Goal: Submit feedback/report problem

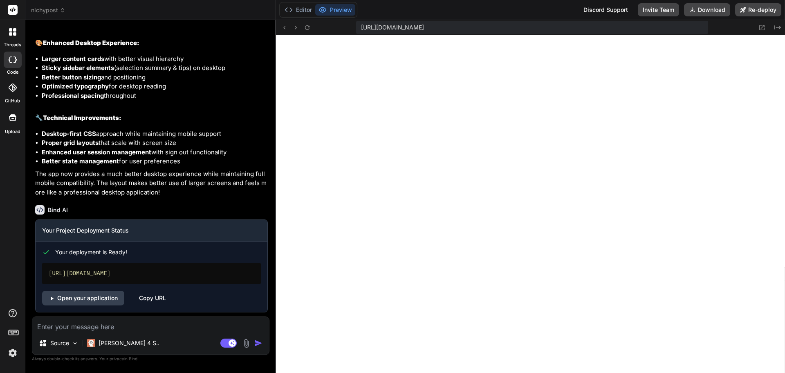
click at [101, 326] on textarea at bounding box center [150, 324] width 237 height 15
type textarea "s"
type textarea "x"
type textarea "so"
type textarea "x"
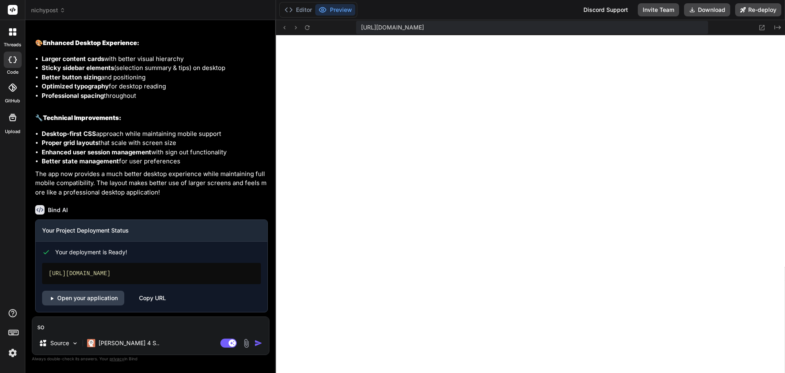
type textarea "so"
type textarea "x"
type textarea "so i"
type textarea "x"
type textarea "so i"
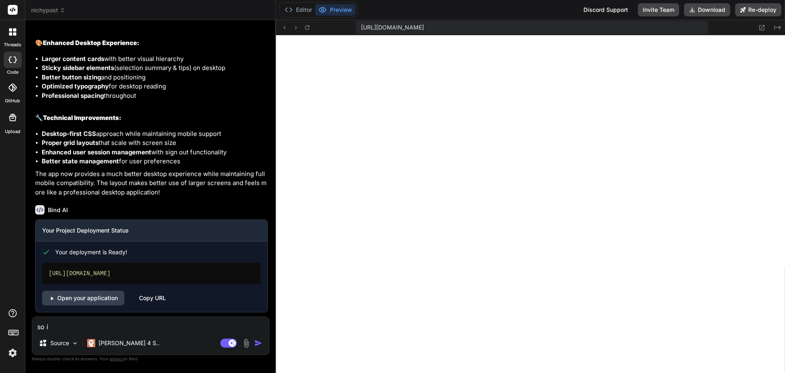
type textarea "x"
type textarea "so i l"
type textarea "x"
type textarea "so i lo"
type textarea "x"
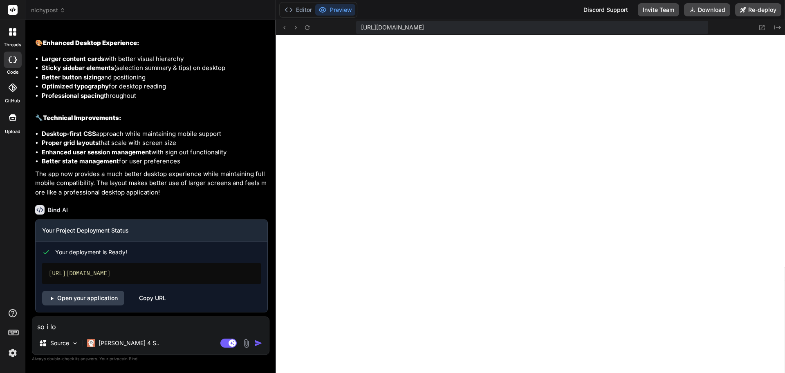
type textarea "so i lov"
type textarea "x"
type textarea "so i love"
type textarea "x"
type textarea "so i love"
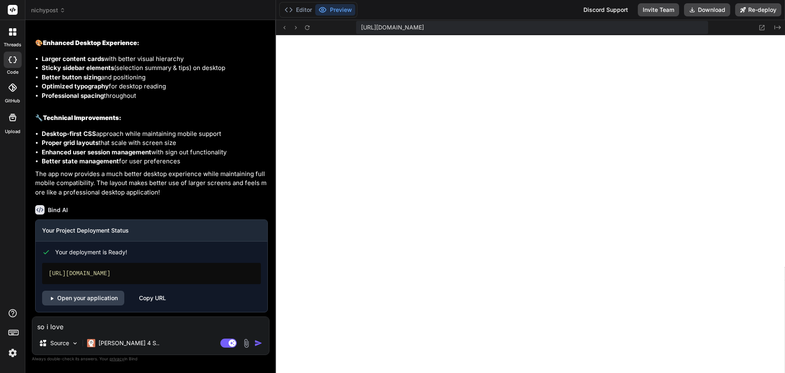
type textarea "x"
type textarea "so i love t"
type textarea "x"
type textarea "so i love th"
type textarea "x"
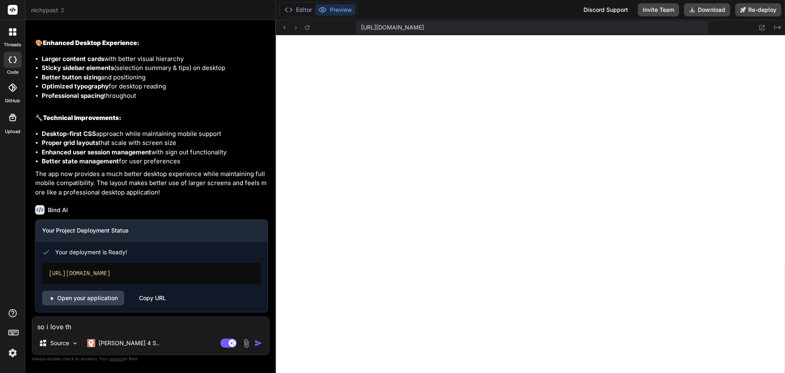
type textarea "so i love the"
type textarea "x"
type textarea "so i love the"
type textarea "x"
type textarea "so i love the n"
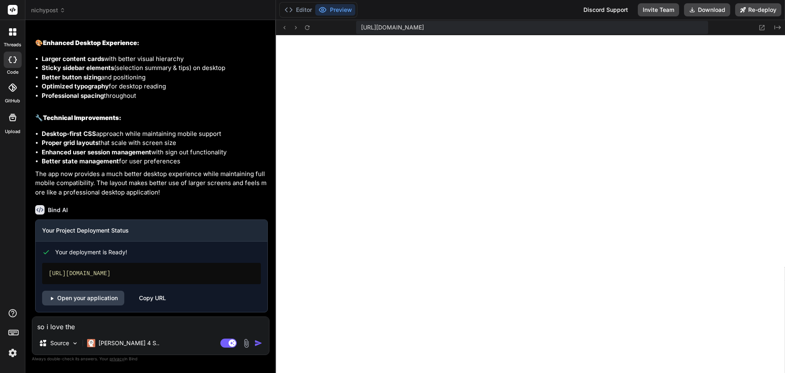
type textarea "x"
type textarea "so i love the ne"
type textarea "x"
type textarea "so i love the new"
type textarea "x"
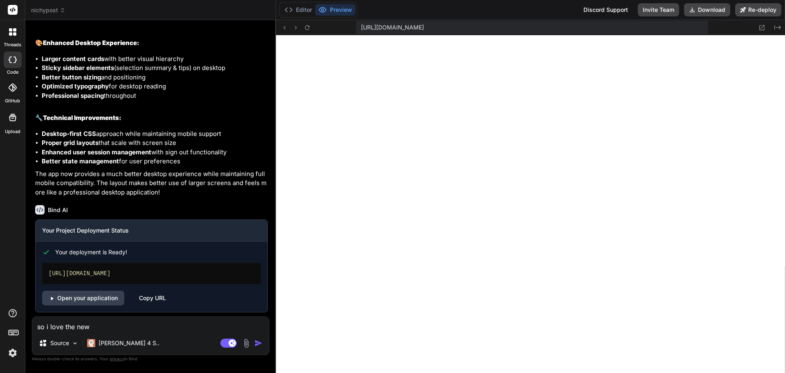
type textarea "so i love the new"
type textarea "x"
type textarea "so i love the new f"
type textarea "x"
type textarea "so i love the new [DEMOGRAPHIC_DATA]"
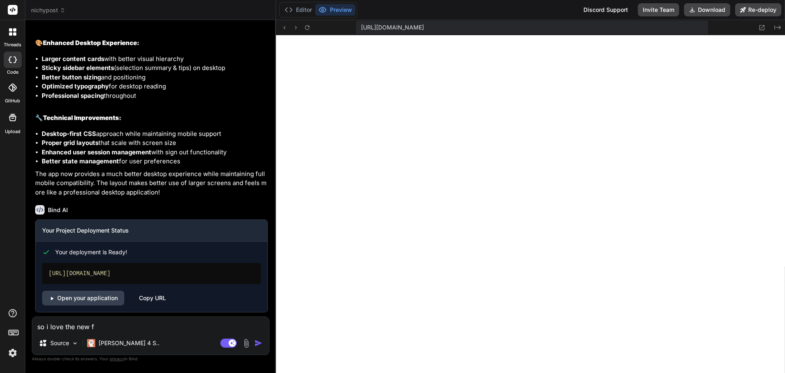
type textarea "x"
type textarea "so i love the new fea"
type textarea "x"
type textarea "so i love the new feat"
type textarea "x"
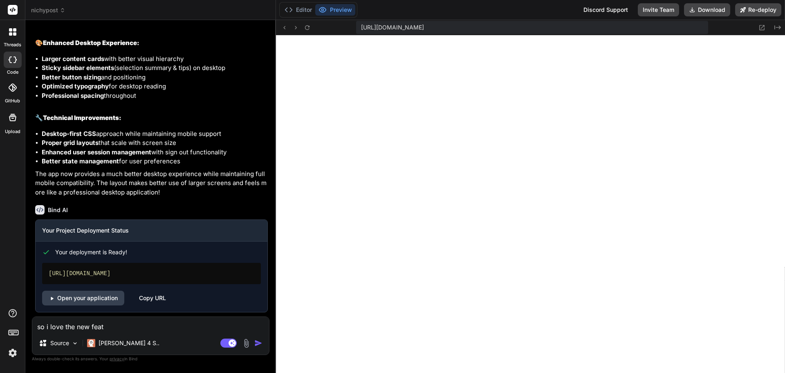
type textarea "so i love the new featu"
type textarea "x"
type textarea "so i love the new featur"
type textarea "x"
type textarea "so i love the new feature"
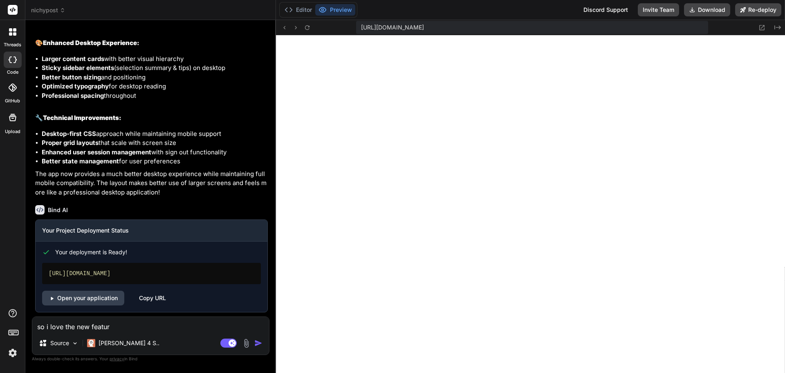
type textarea "x"
type textarea "so i love the new feature"
type textarea "x"
type textarea "so i love the new feature o"
type textarea "x"
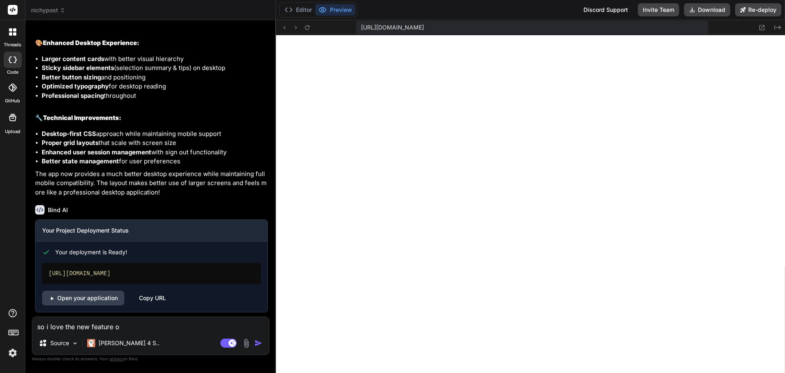
type textarea "so i love the new feature os"
type textarea "x"
type textarea "so i love the new feature os"
type textarea "x"
type textarea "so i love the new feature os"
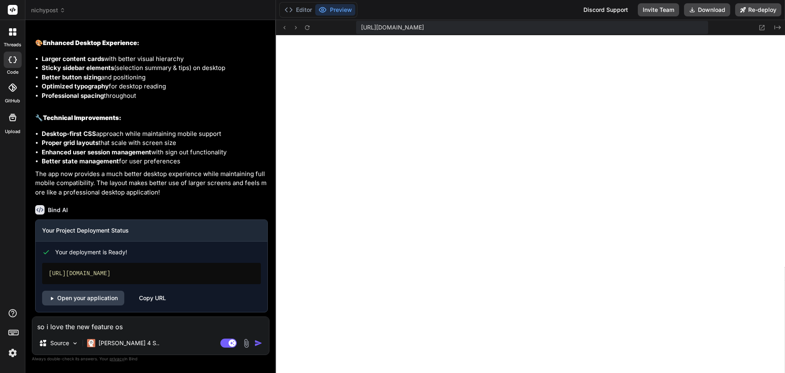
type textarea "x"
type textarea "so i love the new feature o"
type textarea "x"
type textarea "so i love the new feature of"
type textarea "x"
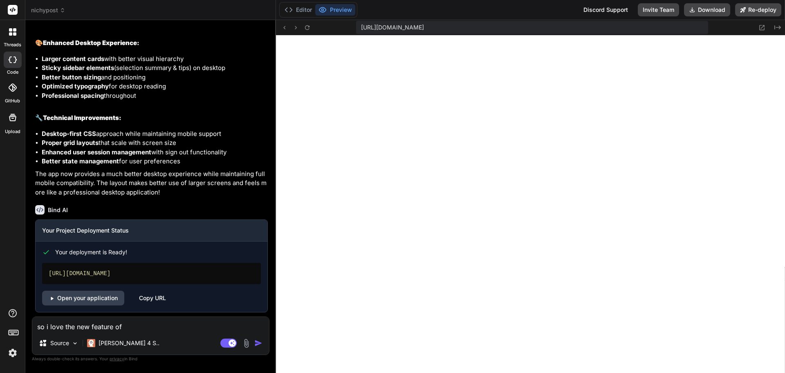
type textarea "so i love the new feature of"
type textarea "x"
type textarea "so i love the new feature of ""
type textarea "x"
type textarea "so i love the new feature of "g"
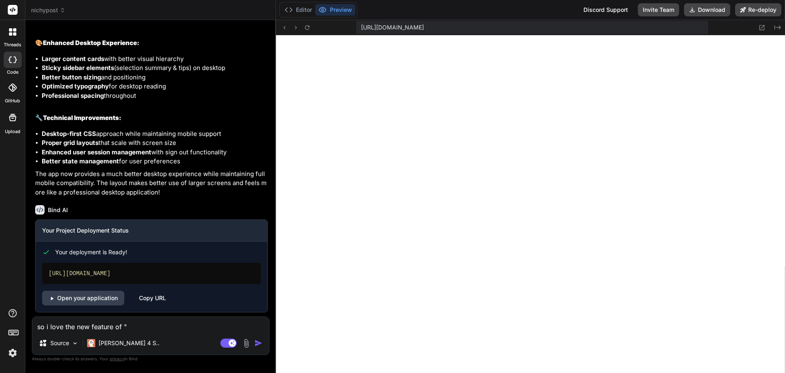
type textarea "x"
type textarea "so i love the new feature of "ge"
type textarea "x"
type textarea "so i love the new feature of "get"
type textarea "x"
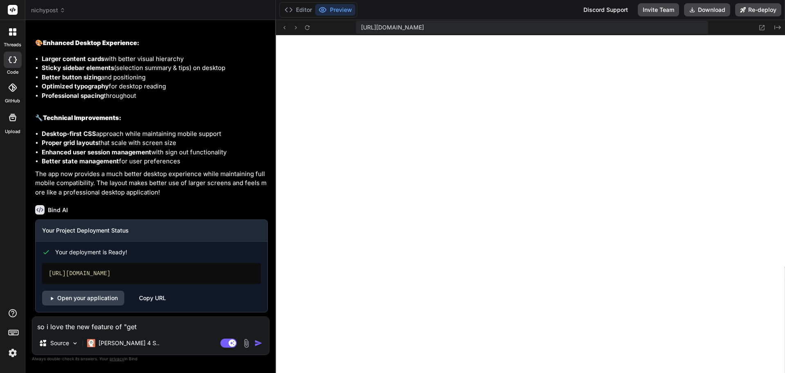
type textarea "so i love the new feature of "get"
type textarea "x"
type textarea "so i love the new feature of "get s"
type textarea "x"
type textarea "so i love the new feature of "get st"
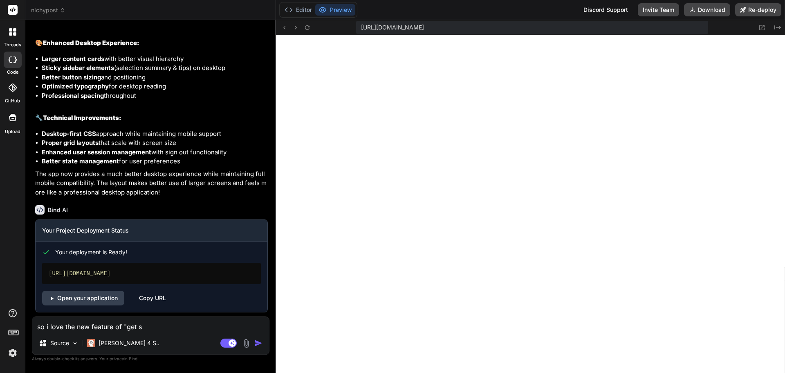
type textarea "x"
type textarea "so i love the new feature of "get sta"
type textarea "x"
type textarea "so i love the new feature of "get star"
type textarea "x"
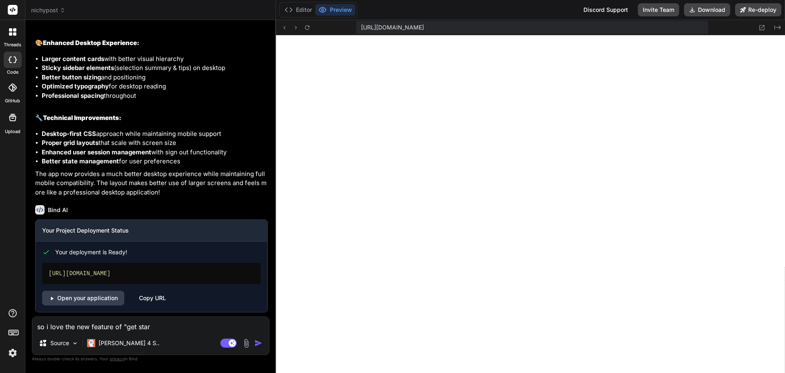
type textarea "so i love the new feature of "get start"
type textarea "x"
type textarea "so i love the new feature of "get starte"
type textarea "x"
type textarea "so i love the new feature of "get started"
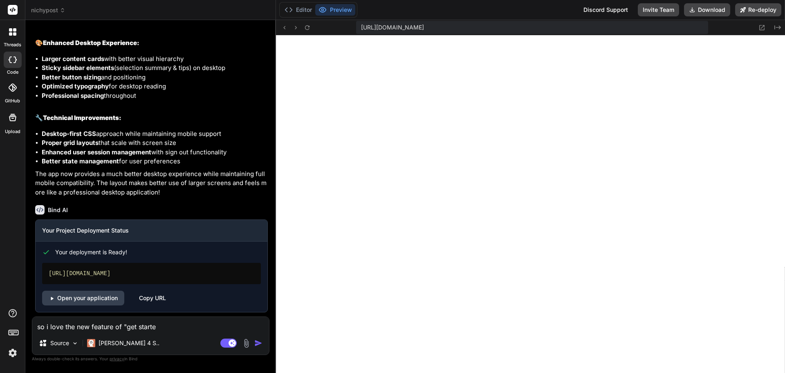
type textarea "x"
type textarea "so i love the new feature of "get started""
type textarea "x"
type textarea "so i love the new feature of "get started""
type textarea "x"
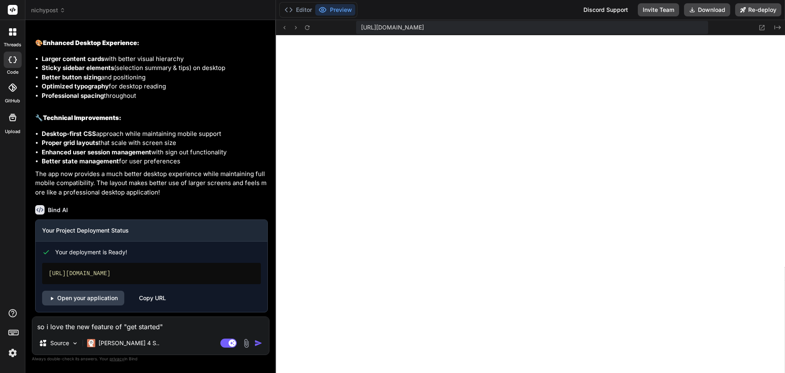
type textarea "so i love the new feature of "get started" o"
type textarea "x"
type textarea "so i love the new feature of "get started" on"
type textarea "x"
type textarea "so i love the new feature of "get started" on"
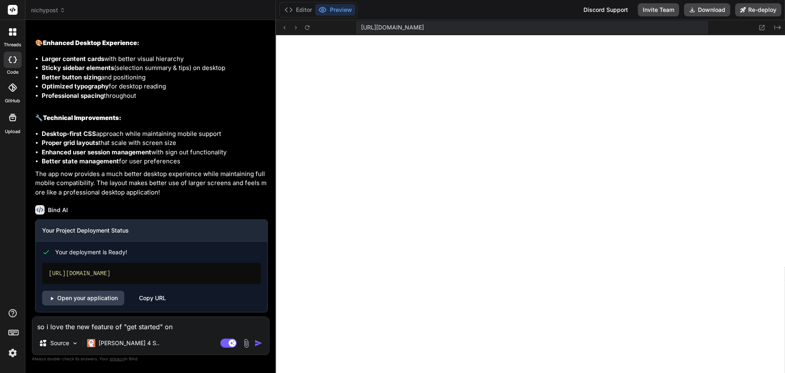
type textarea "x"
type textarea "so i love the new feature of "get started" on t"
type textarea "x"
type textarea "so i love the new feature of "get started" on th"
type textarea "x"
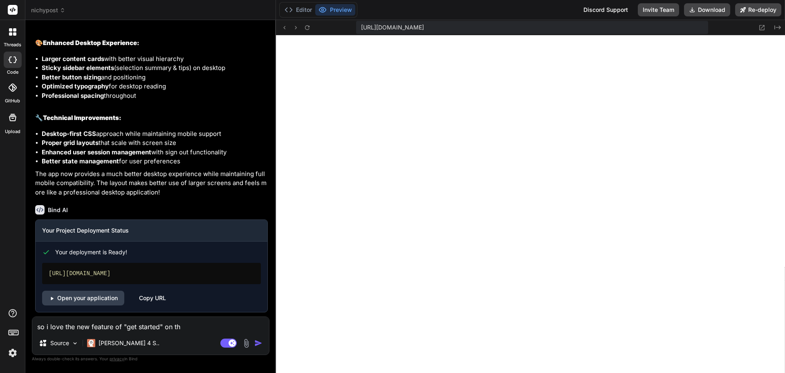
type textarea "so i love the new feature of "get started" on the"
type textarea "x"
type textarea "so i love the new feature of "get started" on the"
type textarea "x"
type textarea "so i love the new feature of "get started" on the d"
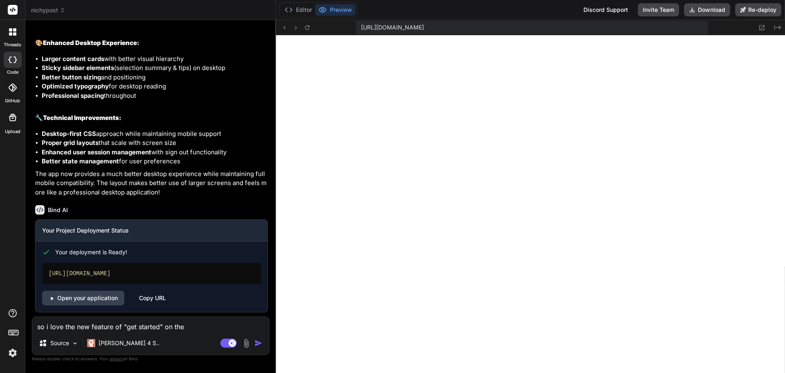
type textarea "x"
type textarea "so i love the new feature of "get started" on the da"
type textarea "x"
type textarea "so i love the new feature of "get started" on the das"
type textarea "x"
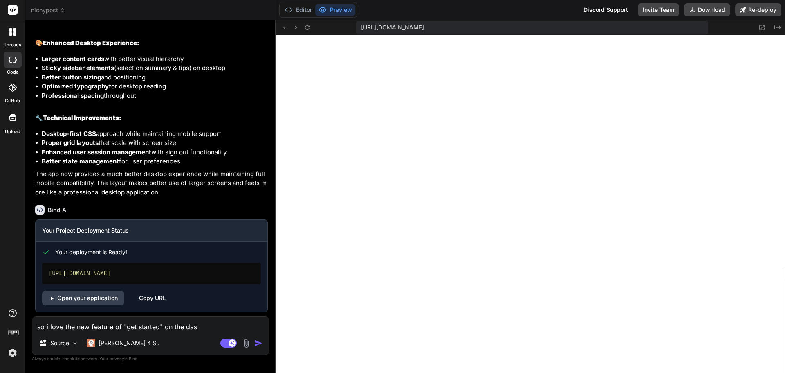
type textarea "so i love the new feature of "get started" on the dash"
type textarea "x"
type textarea "so i love the new feature of "get started" on the dashb"
type textarea "x"
type textarea "so i love the new feature of "get started" on the dashbo"
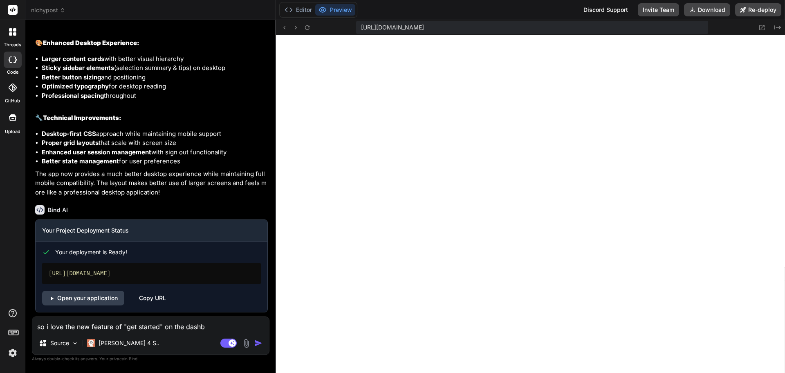
type textarea "x"
type textarea "so i love the new feature of "get started" on the dashboa"
type textarea "x"
type textarea "so i love the new feature of "get started" on the dashboar"
type textarea "x"
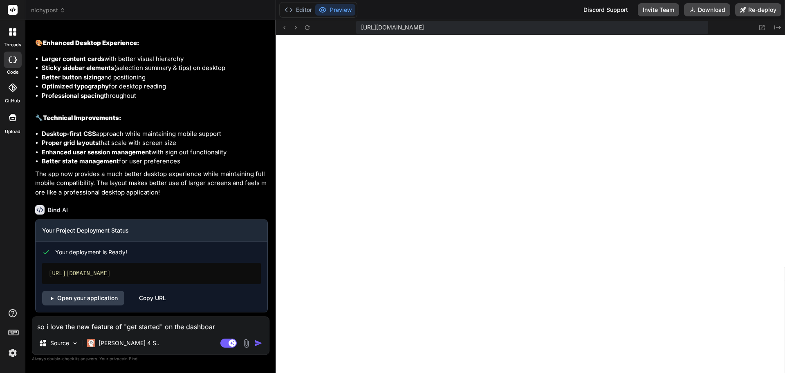
type textarea "so i love the new feature of "get started" on the dashboard"
type textarea "x"
type textarea "so i love the new feature of "get started" on the dashboard"
type textarea "x"
type textarea "so i love the new feature of "get started" on the dashboard b"
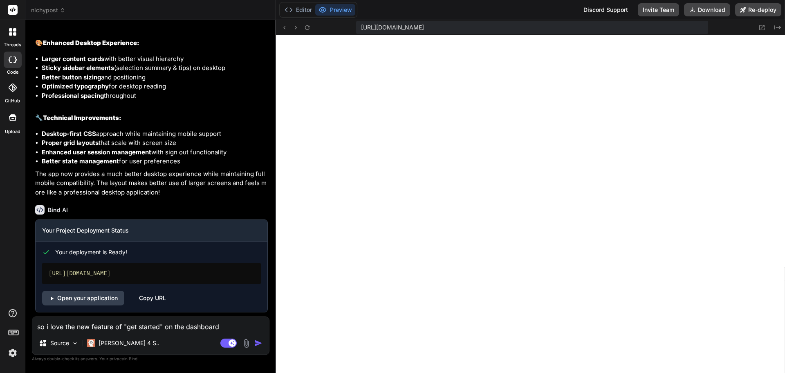
type textarea "x"
type textarea "so i love the new feature of "get started" on the dashboard bu"
type textarea "x"
type textarea "so i love the new feature of "get started" on the dashboard but"
type textarea "x"
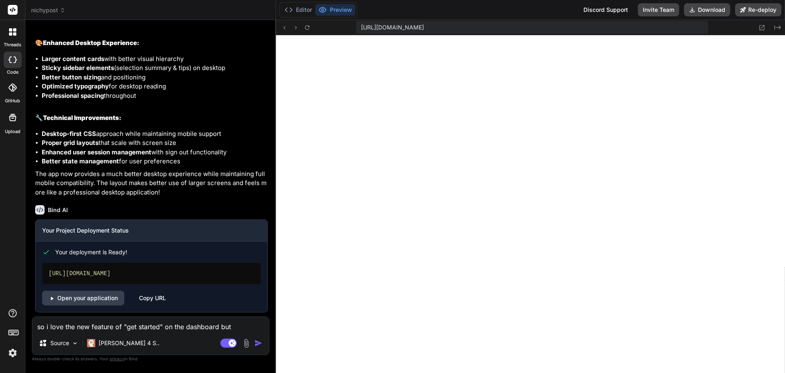
type textarea "so i love the new feature of "get started" on the dashboard but"
type textarea "x"
type textarea "so i love the new feature of "get started" on the dashboard but w"
type textarea "x"
type textarea "so i love the new feature of "get started" on the dashboard but wh"
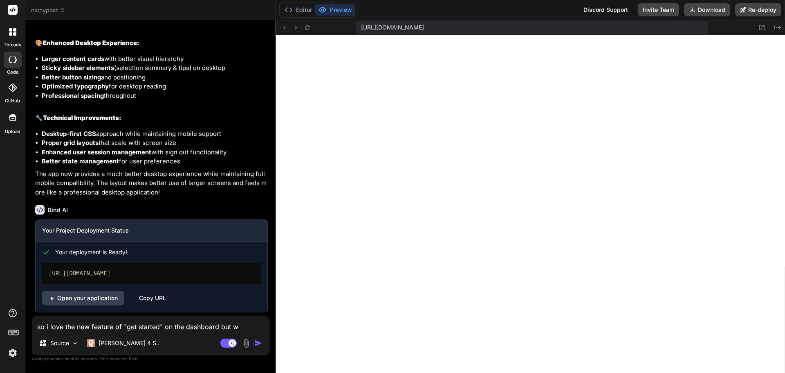
type textarea "x"
type textarea "so i love the new feature of "get started" on the dashboard but whe"
type textarea "x"
type textarea "so i love the new feature of "get started" on the dashboard but when"
type textarea "x"
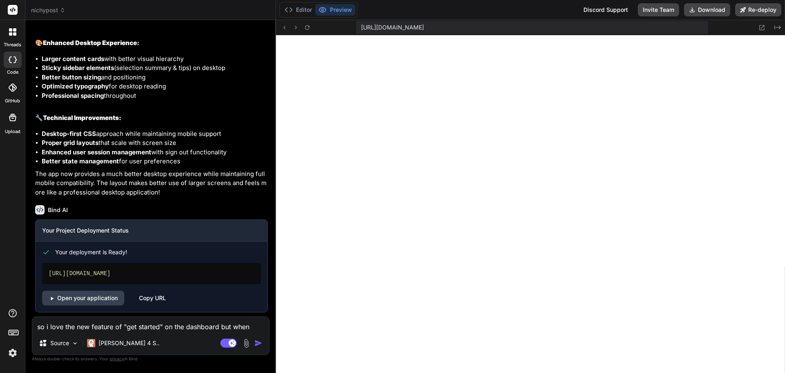
type textarea "so i love the new feature of "get started" on the dashboard but when"
type textarea "x"
type textarea "so i love the new feature of "get started" on the dashboard but when i"
type textarea "x"
type textarea "so i love the new feature of "get started" on the dashboard but when i"
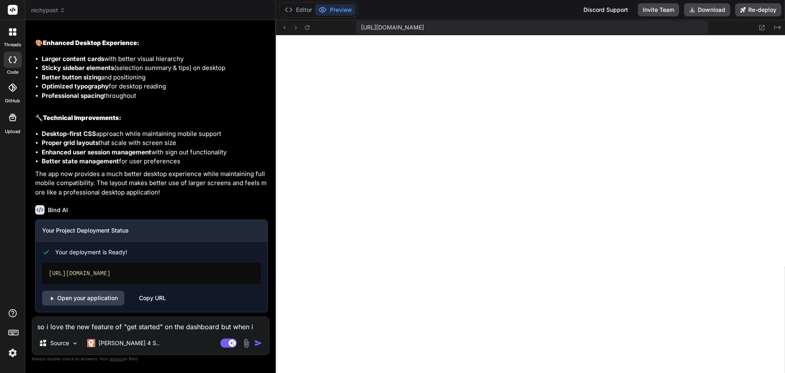
type textarea "x"
type textarea "so i love the new feature of "get started" on the dashboard but when i g"
type textarea "x"
type textarea "so i love the new feature of "get started" on the dashboard but when i ge"
type textarea "x"
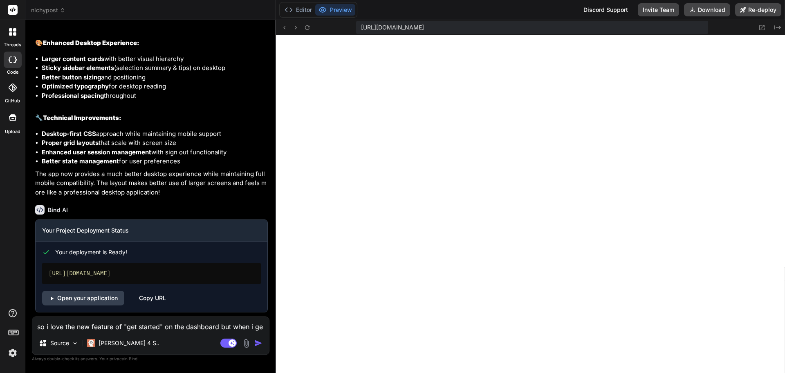
type textarea "so i love the new feature of "get started" on the dashboard but when i get"
type textarea "x"
type textarea "so i love the new feature of "get started" on the dashboard but when i get"
type textarea "x"
type textarea "so i love the new feature of "get started" on the dashboard but when i get t"
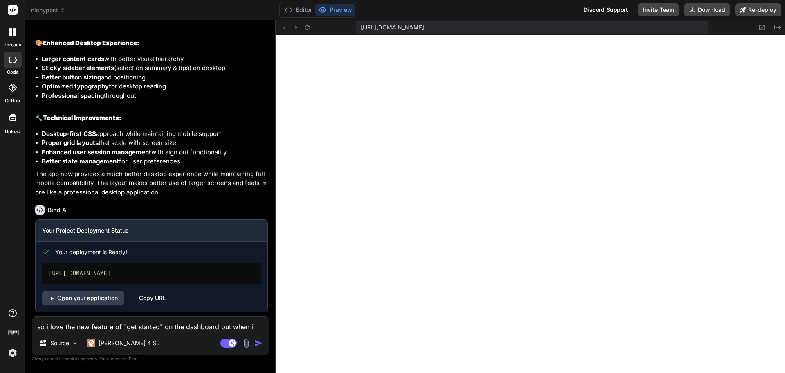
type textarea "x"
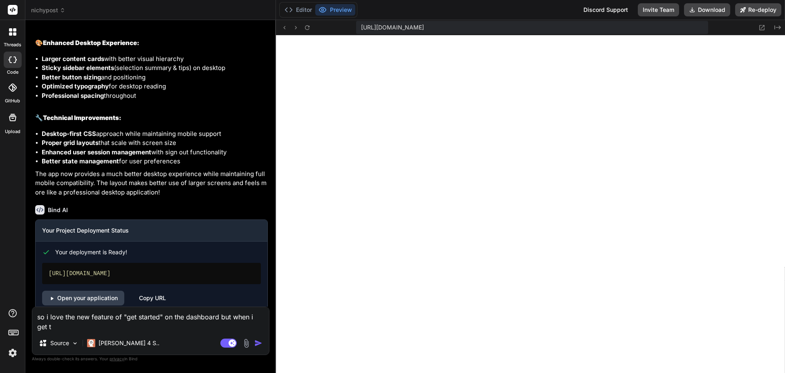
type textarea "so i love the new feature of "get started" on the dashboard but when i get to"
type textarea "x"
type textarea "so i love the new feature of "get started" on the dashboard but when i get to"
type textarea "x"
type textarea "so i love the new feature of "get started" on the dashboard but when i get to t"
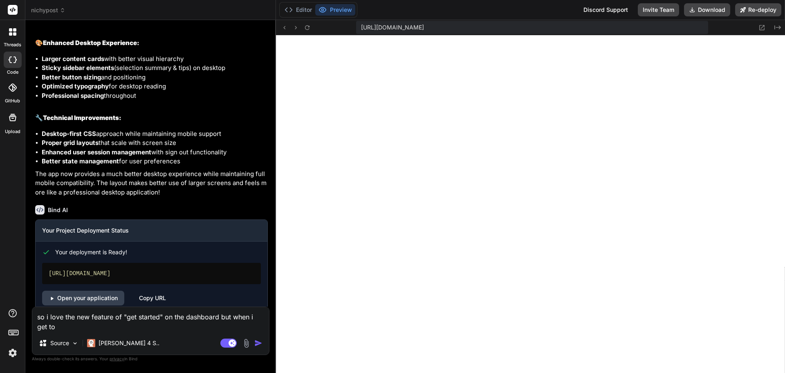
type textarea "x"
type textarea "so i love the new feature of "get started" on the dashboard but when i get to th"
type textarea "x"
type textarea "so i love the new feature of "get started" on the dashboard but when i get to t…"
type textarea "x"
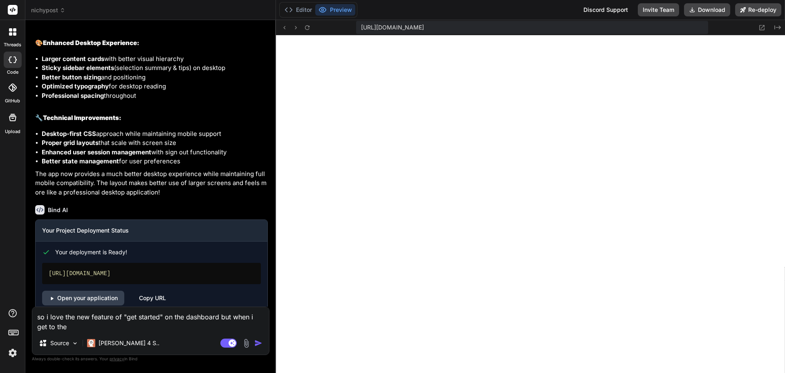
type textarea "so i love the new feature of "get started" on the dashboard but when i get to t…"
type textarea "x"
type textarea "so i love the new feature of "get started" on the dashboard but when i get to t…"
type textarea "x"
type textarea "so i love the new feature of "get started" on the dashboard but when i get to t…"
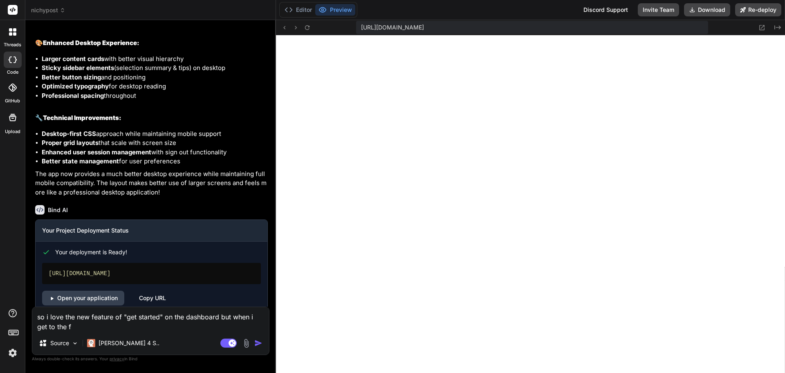
type textarea "x"
type textarea "so i love the new feature of "get started" on the dashboard but when i get to t…"
type textarea "x"
type textarea "so i love the new feature of "get started" on the dashboard but when i get to t…"
type textarea "x"
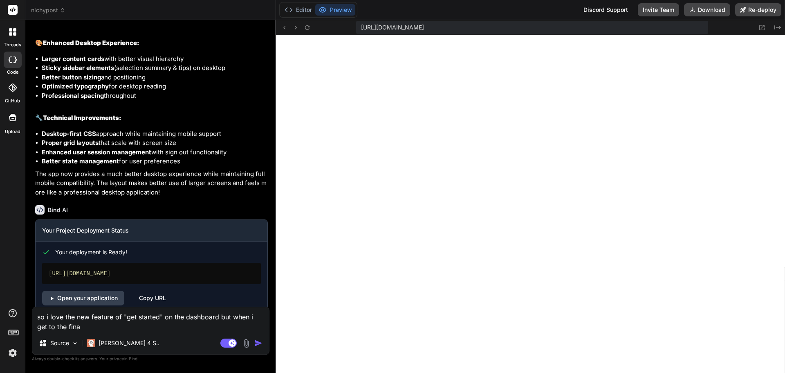
type textarea "so i love the new feature of "get started" on the dashboard but when i get to t…"
type textarea "x"
type textarea "so i love the new feature of "get started" on the dashboard but when i get to t…"
type textarea "x"
type textarea "so i love the new feature of "get started" on the dashboard but when i get to t…"
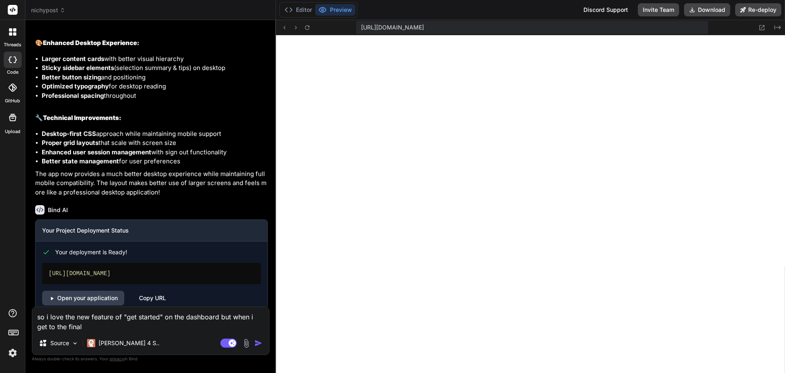
type textarea "x"
type textarea "so i love the new feature of "get started" on the dashboard but when i get to t…"
type textarea "x"
type textarea "so i love the new feature of "get started" on the dashboard but when i get to t…"
type textarea "x"
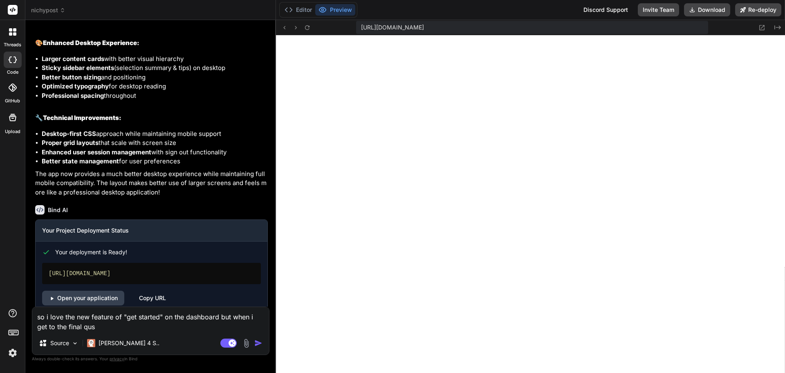
type textarea "so i love the new feature of "get started" on the dashboard but when i get to t…"
type textarea "x"
type textarea "so i love the new feature of "get started" on the dashboard but when i get to t…"
type textarea "x"
type textarea "so i love the new feature of "get started" on the dashboard but when i get to t…"
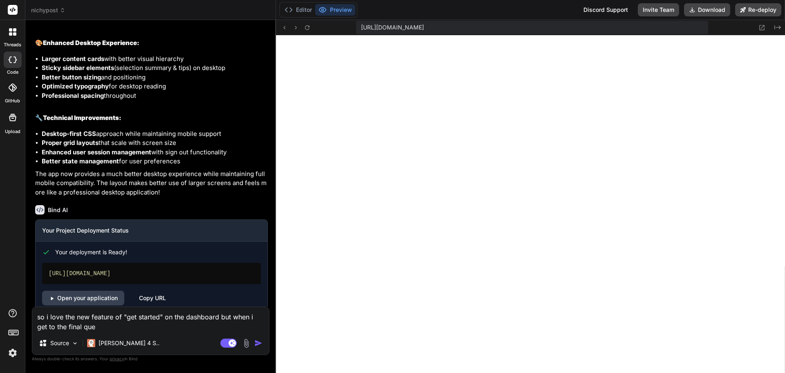
type textarea "x"
type textarea "so i love the new feature of "get started" on the dashboard but when i get to t…"
type textarea "x"
type textarea "so i love the new feature of "get started" on the dashboard but when i get to t…"
type textarea "x"
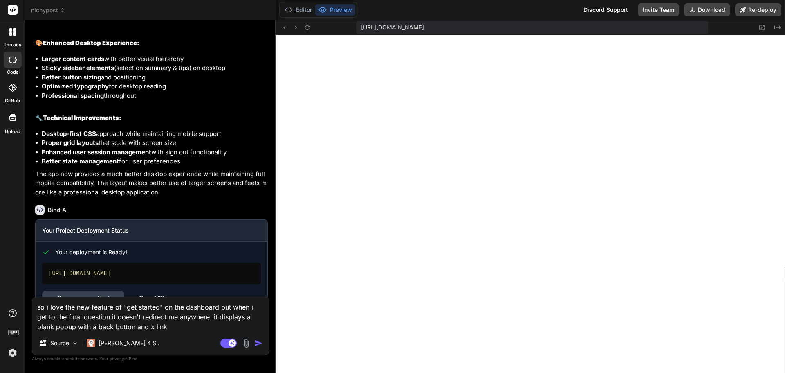
click at [168, 324] on textarea "so i love the new feature of "get started" on the dashboard but when i get to t…" at bounding box center [150, 314] width 237 height 34
click at [246, 339] on img at bounding box center [246, 342] width 9 height 9
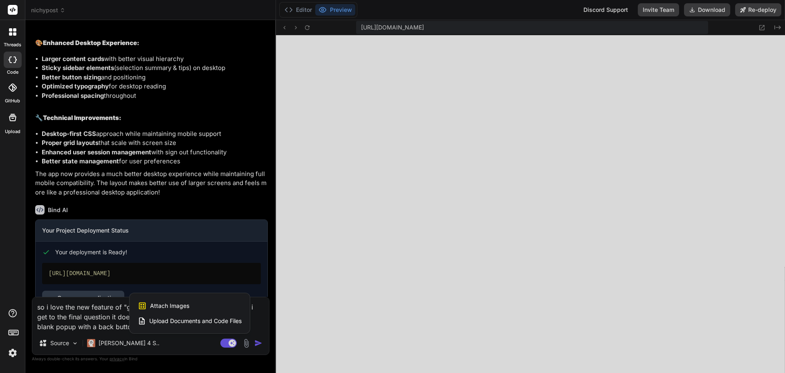
click at [185, 305] on span "Attach Images" at bounding box center [169, 305] width 39 height 8
